Goal: Task Accomplishment & Management: Complete application form

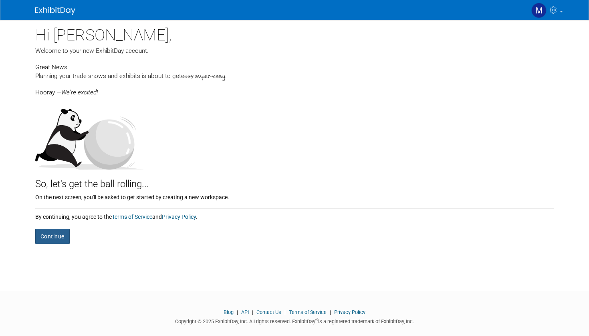
click at [60, 235] on button "Continue" at bounding box center [52, 236] width 34 height 15
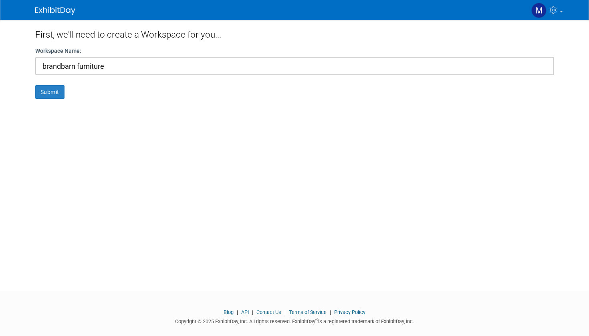
type input "brandbarn furniture"
click at [50, 92] on button "Submit" at bounding box center [49, 92] width 29 height 14
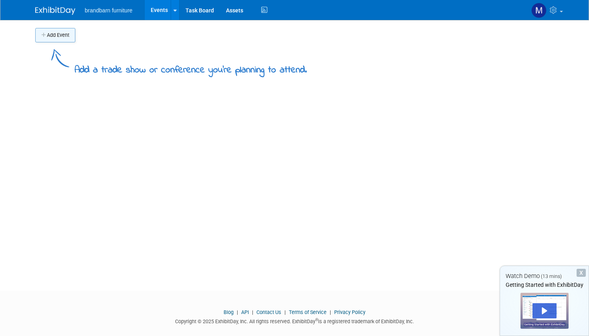
click at [60, 37] on button "Add Event" at bounding box center [55, 35] width 40 height 14
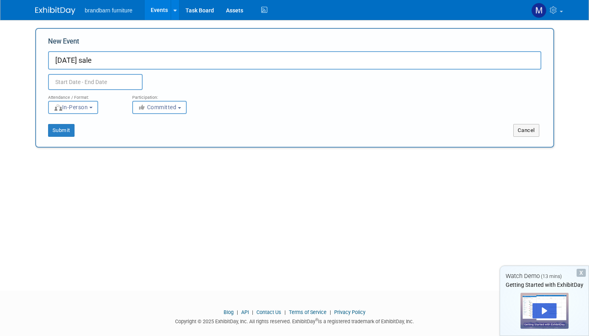
type input "[DATE] sale"
click at [99, 80] on input "text" at bounding box center [95, 82] width 95 height 16
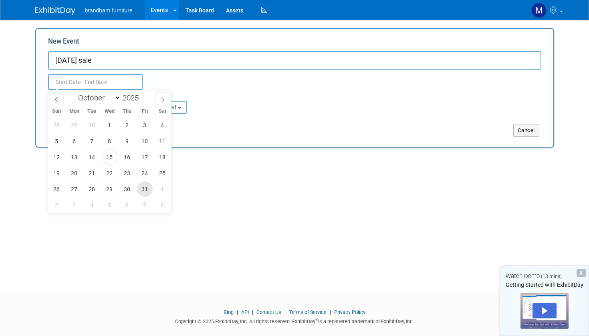
click at [142, 189] on span "31" at bounding box center [145, 189] width 16 height 16
type input "[DATE] to [DATE]"
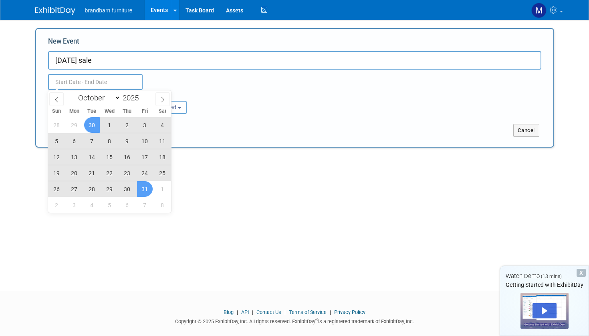
type input "[DATE] to [DATE]"
click at [168, 77] on div "[DATE] to [DATE]" at bounding box center [110, 82] width 136 height 16
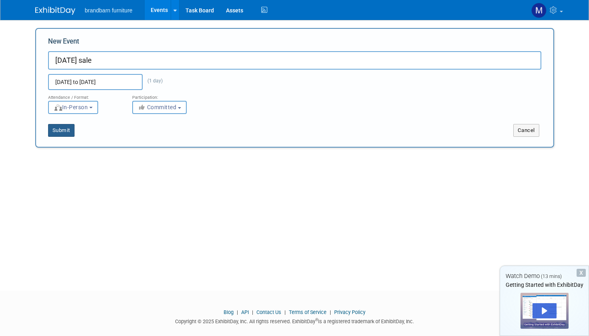
click at [59, 128] on button "Submit" at bounding box center [61, 130] width 26 height 13
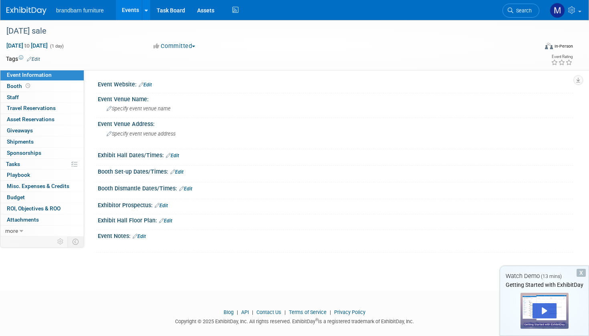
click at [151, 84] on link "Edit" at bounding box center [145, 85] width 13 height 6
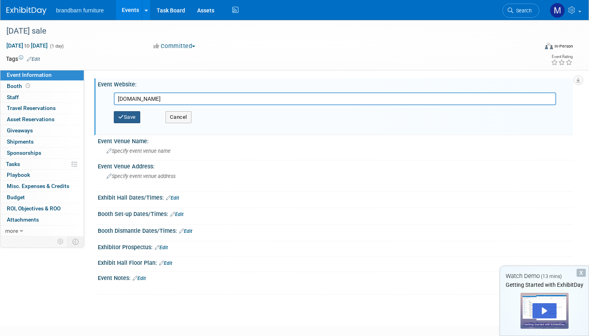
type input "brandbarn.store"
click at [135, 118] on button "Save" at bounding box center [127, 117] width 26 height 12
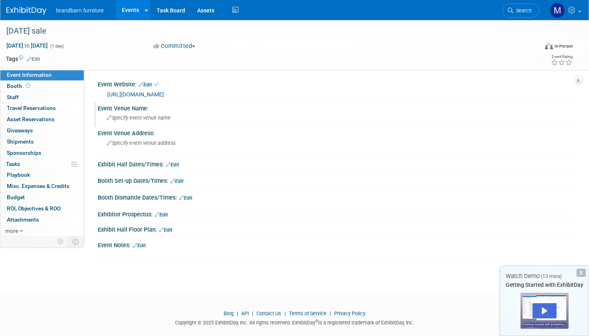
click at [153, 119] on span "Specify event venue name" at bounding box center [139, 118] width 64 height 6
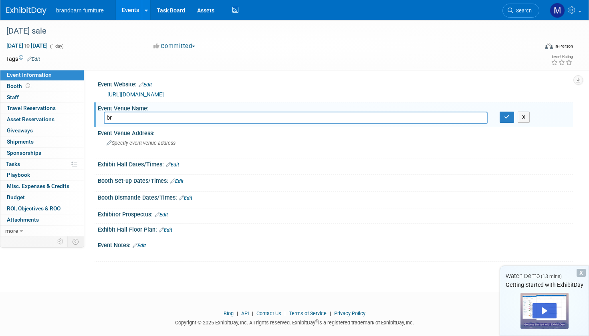
type input "b"
type input "Brand Barn"
click at [509, 121] on button "button" at bounding box center [506, 117] width 14 height 11
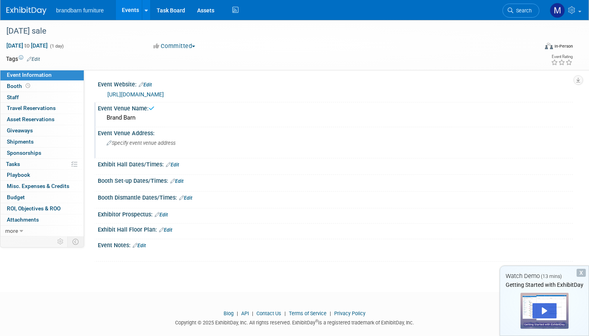
click at [237, 152] on div "Specify event venue address" at bounding box center [197, 146] width 186 height 18
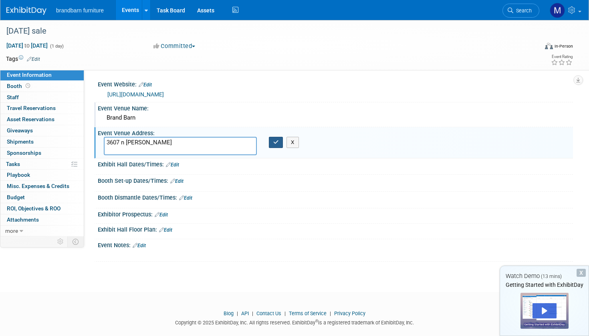
type textarea "3607 n navarro"
click at [277, 144] on icon "button" at bounding box center [276, 142] width 6 height 5
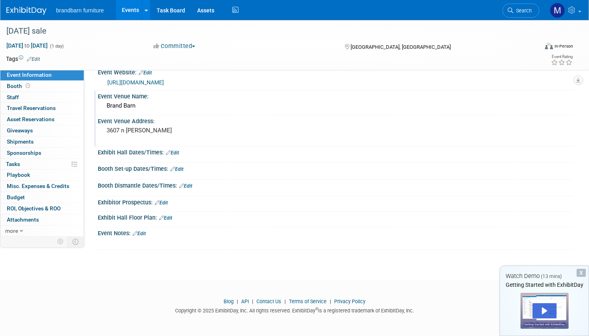
scroll to position [11, 0]
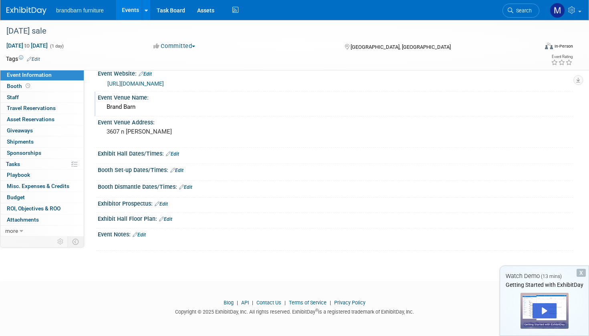
click at [580, 273] on div "X" at bounding box center [580, 273] width 9 height 8
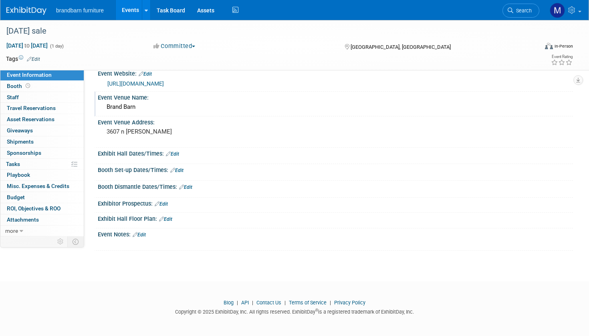
click at [175, 153] on link "Edit" at bounding box center [172, 154] width 13 height 6
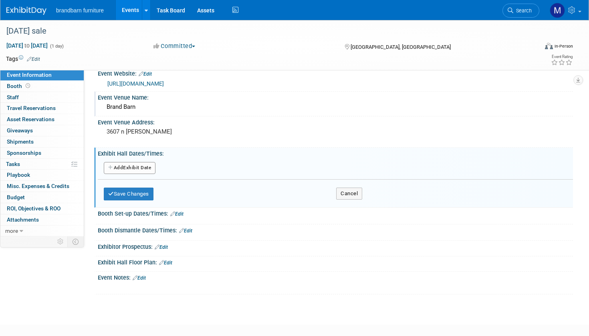
click at [142, 168] on button "Add Another Exhibit Date" at bounding box center [130, 168] width 52 height 12
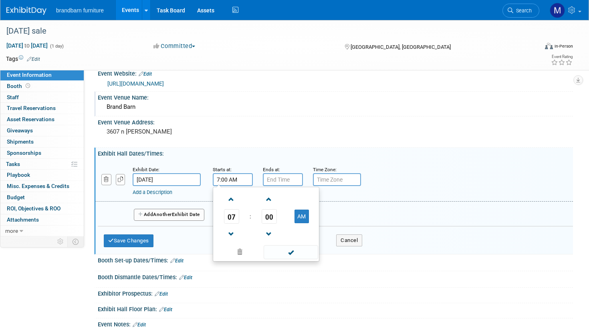
click at [232, 179] on input "7:00 AM" at bounding box center [233, 179] width 40 height 13
click at [233, 198] on span at bounding box center [231, 200] width 14 height 14
type input "10:00 AM"
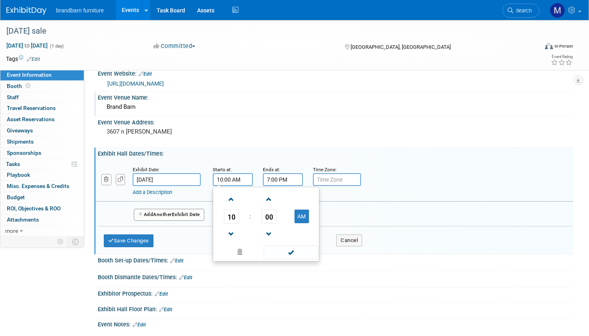
click at [285, 181] on input "7:00 PM" at bounding box center [283, 179] width 40 height 13
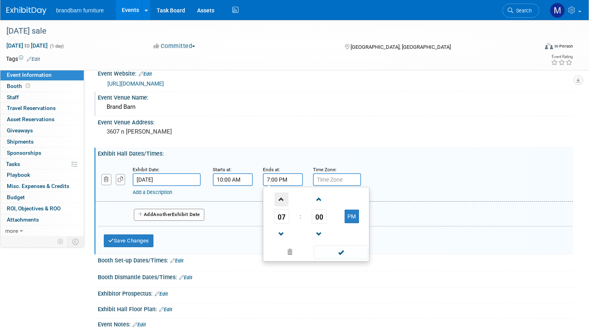
click at [281, 201] on span at bounding box center [281, 200] width 14 height 14
type input "9:00 PM"
click at [331, 248] on span at bounding box center [341, 253] width 54 height 14
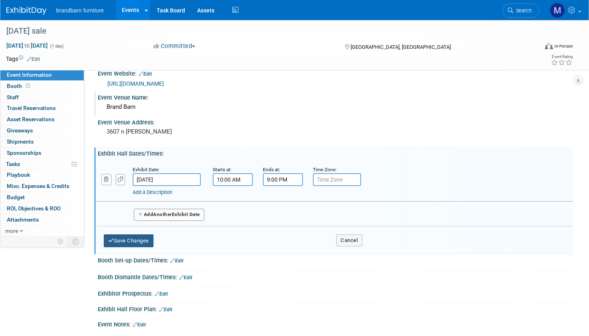
click at [133, 243] on button "Save Changes" at bounding box center [129, 241] width 50 height 13
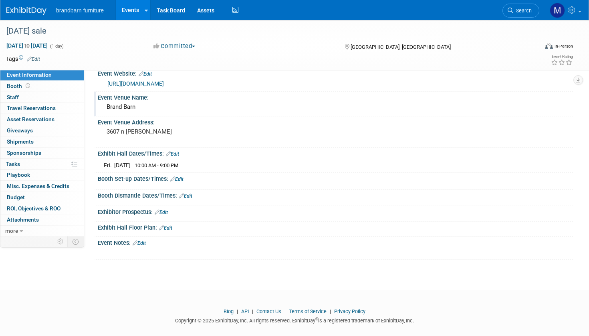
click at [145, 241] on link "Edit" at bounding box center [139, 244] width 13 height 6
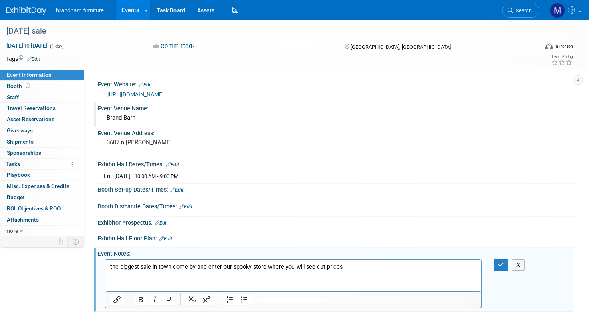
scroll to position [0, 0]
click at [112, 267] on p "the biggest sale in town come by and enter our spooky store where you will see …" at bounding box center [293, 267] width 366 height 8
click at [110, 267] on p "the biggest sale in town come by and enter our spooky store where you will see …" at bounding box center [293, 267] width 366 height 8
click at [296, 268] on p "come in for the biggest sale in town come by and enter our spooky store where y…" at bounding box center [293, 267] width 366 height 8
click at [358, 269] on p "come in for the biggest sale in town come by this spooky season where you will …" at bounding box center [293, 267] width 366 height 8
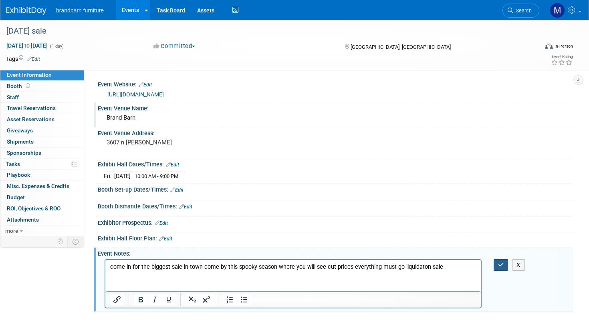
click at [501, 264] on icon "button" at bounding box center [501, 265] width 6 height 6
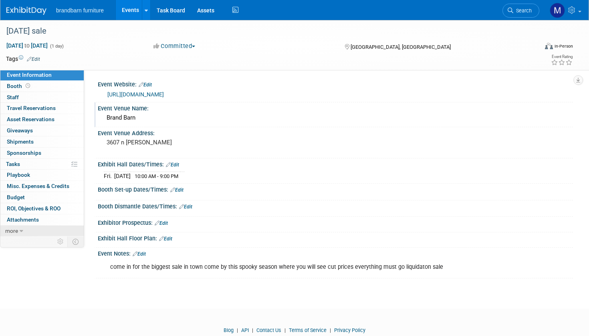
click at [54, 230] on link "more" at bounding box center [41, 231] width 83 height 11
